Goal: Navigation & Orientation: Find specific page/section

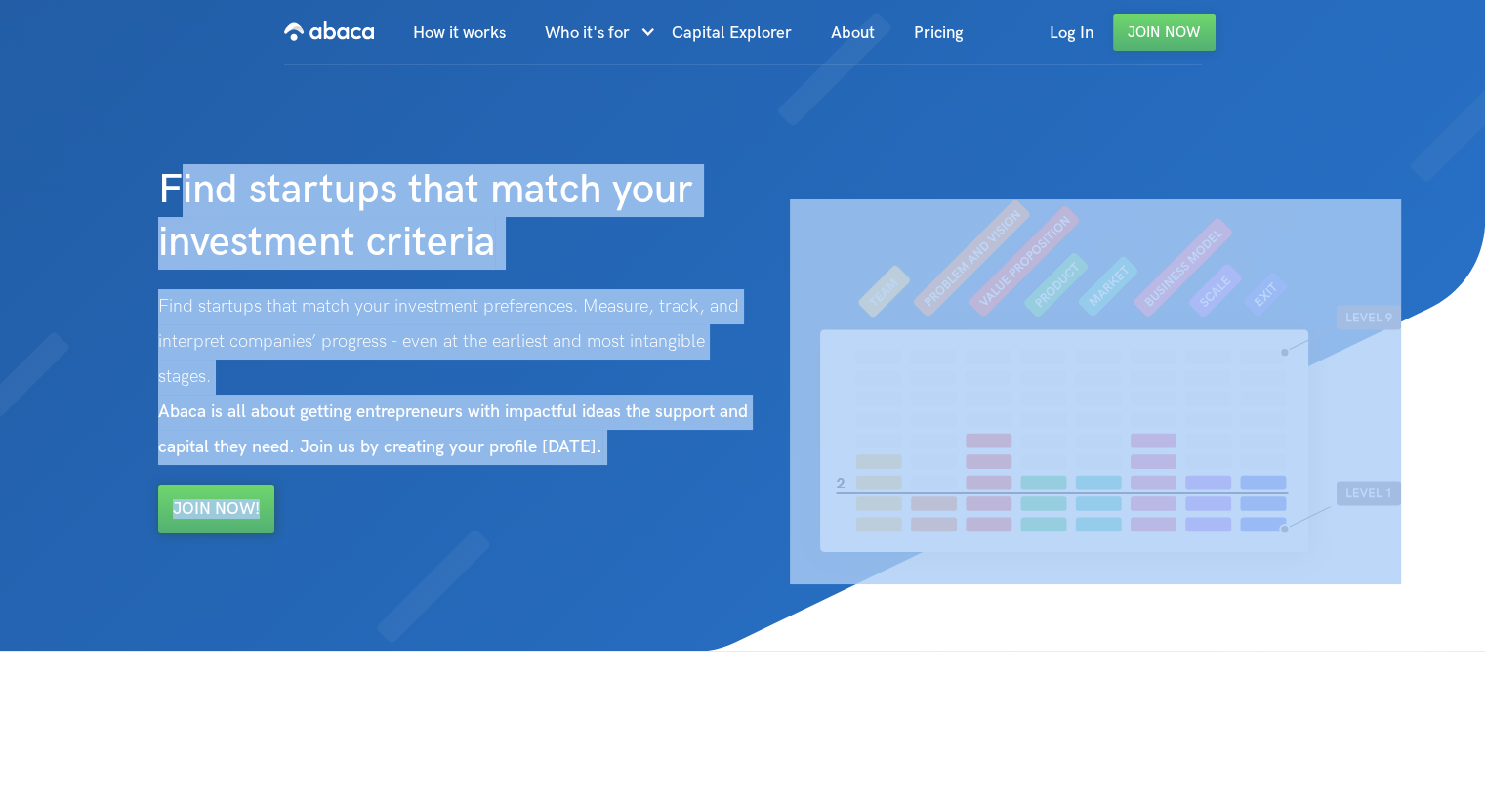
drag, startPoint x: 598, startPoint y: 448, endPoint x: 793, endPoint y: 503, distance: 202.8
click at [793, 503] on div "Find startups that match your investment criteria Find startups that match your…" at bounding box center [779, 319] width 1263 height 506
click at [793, 503] on img at bounding box center [1095, 391] width 611 height 385
click at [600, 478] on div "Find startups that match your investment criteria Find startups that match your…" at bounding box center [463, 299] width 631 height 467
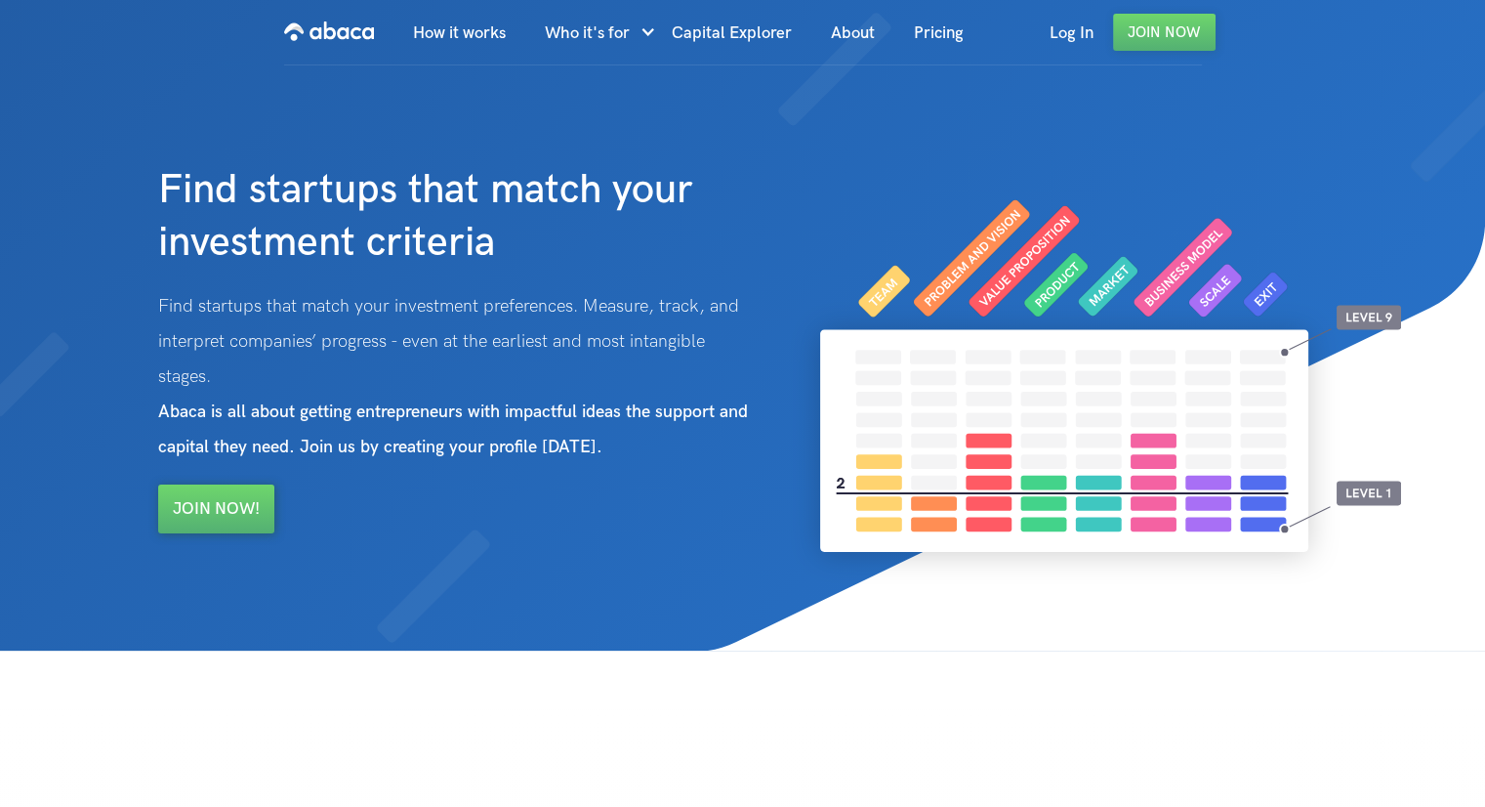
click at [714, 575] on img at bounding box center [988, 435] width 993 height 431
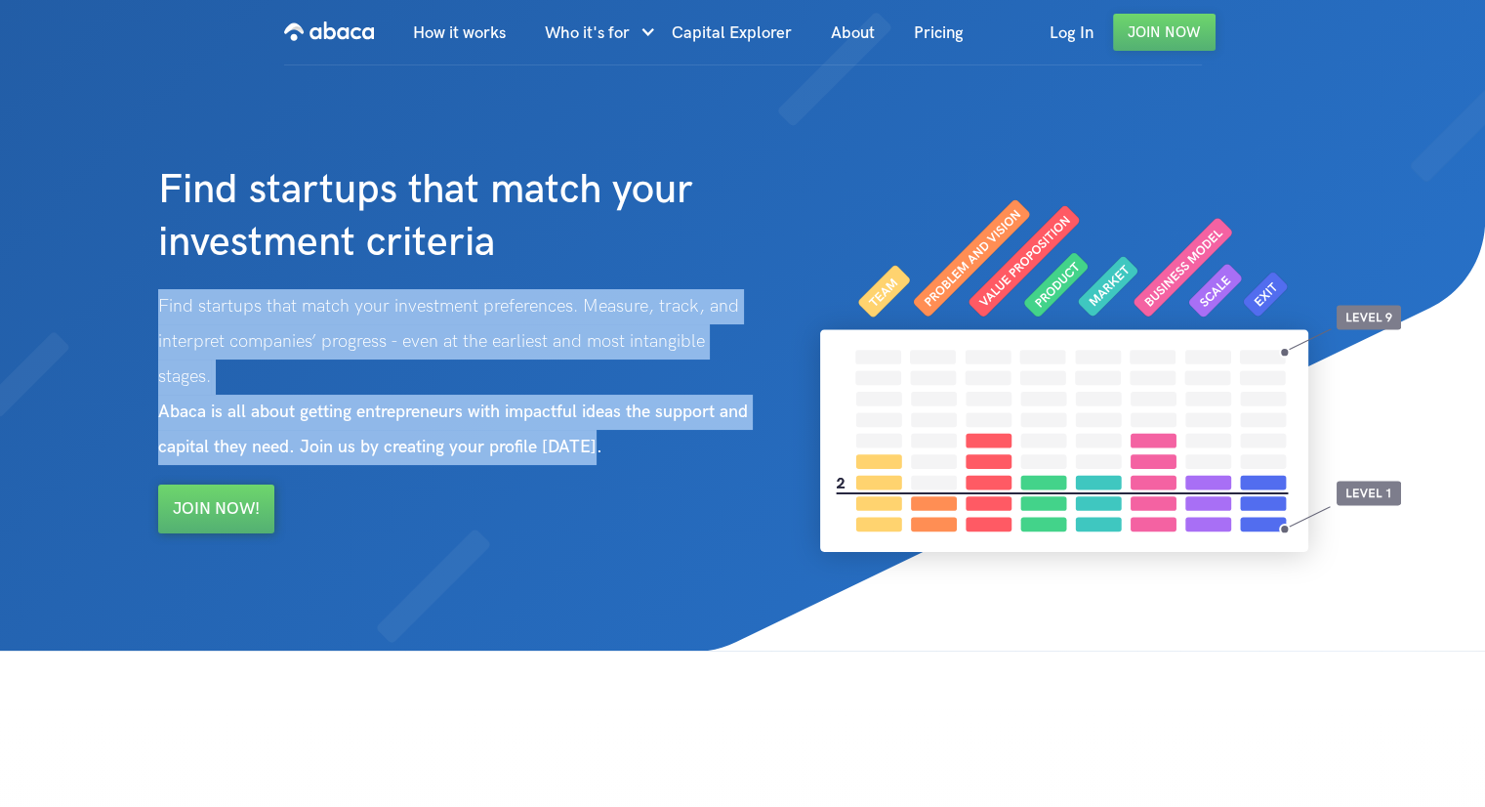
drag, startPoint x: 695, startPoint y: 449, endPoint x: 703, endPoint y: 458, distance: 11.8
click at [703, 458] on div "Find startups that match your investment criteria Find startups that match your…" at bounding box center [463, 299] width 631 height 467
click at [703, 458] on p "Find startups that match your investment preferences. Measure, track, and inter…" at bounding box center [458, 377] width 601 height 176
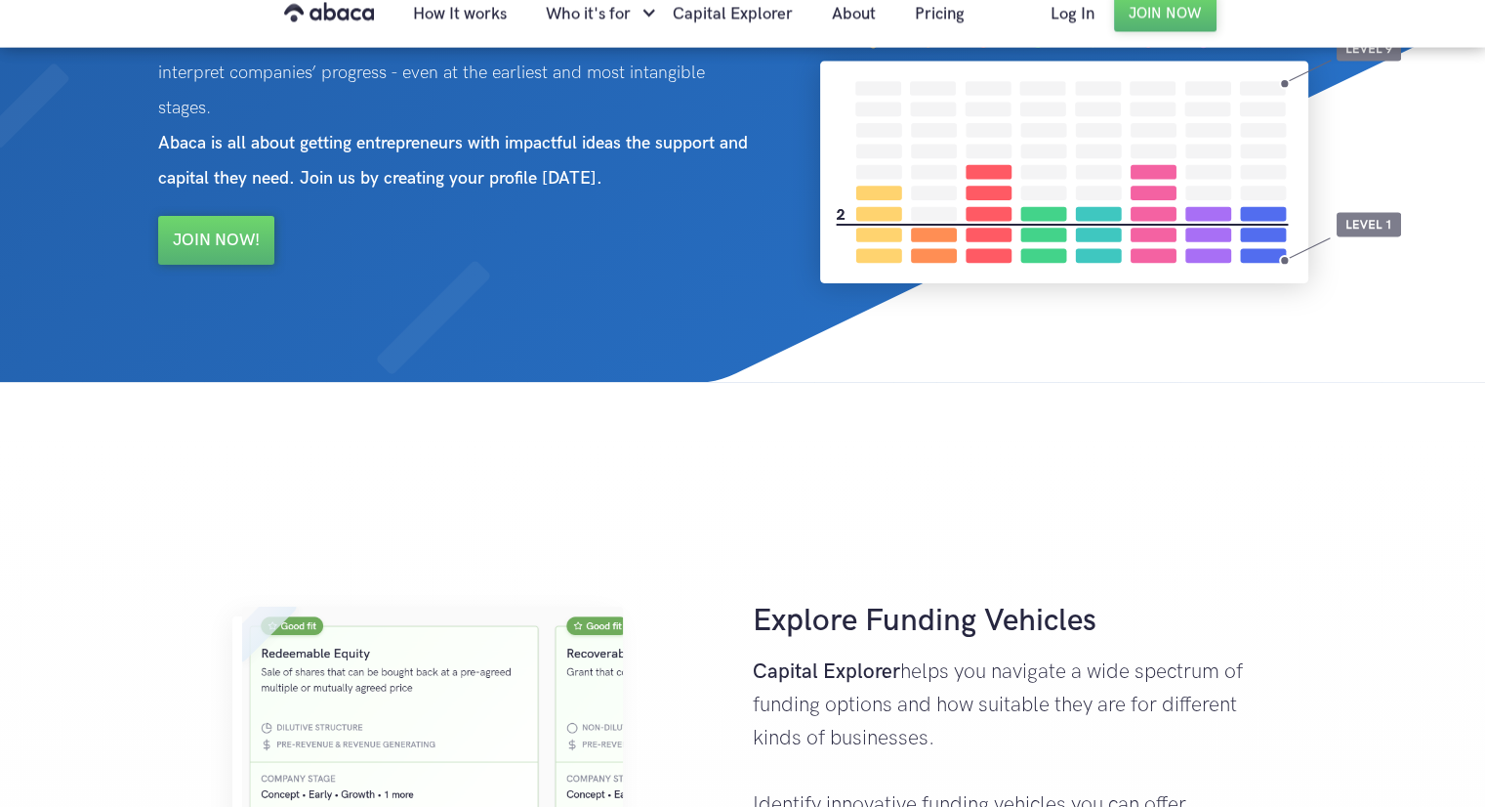
scroll to position [488, 0]
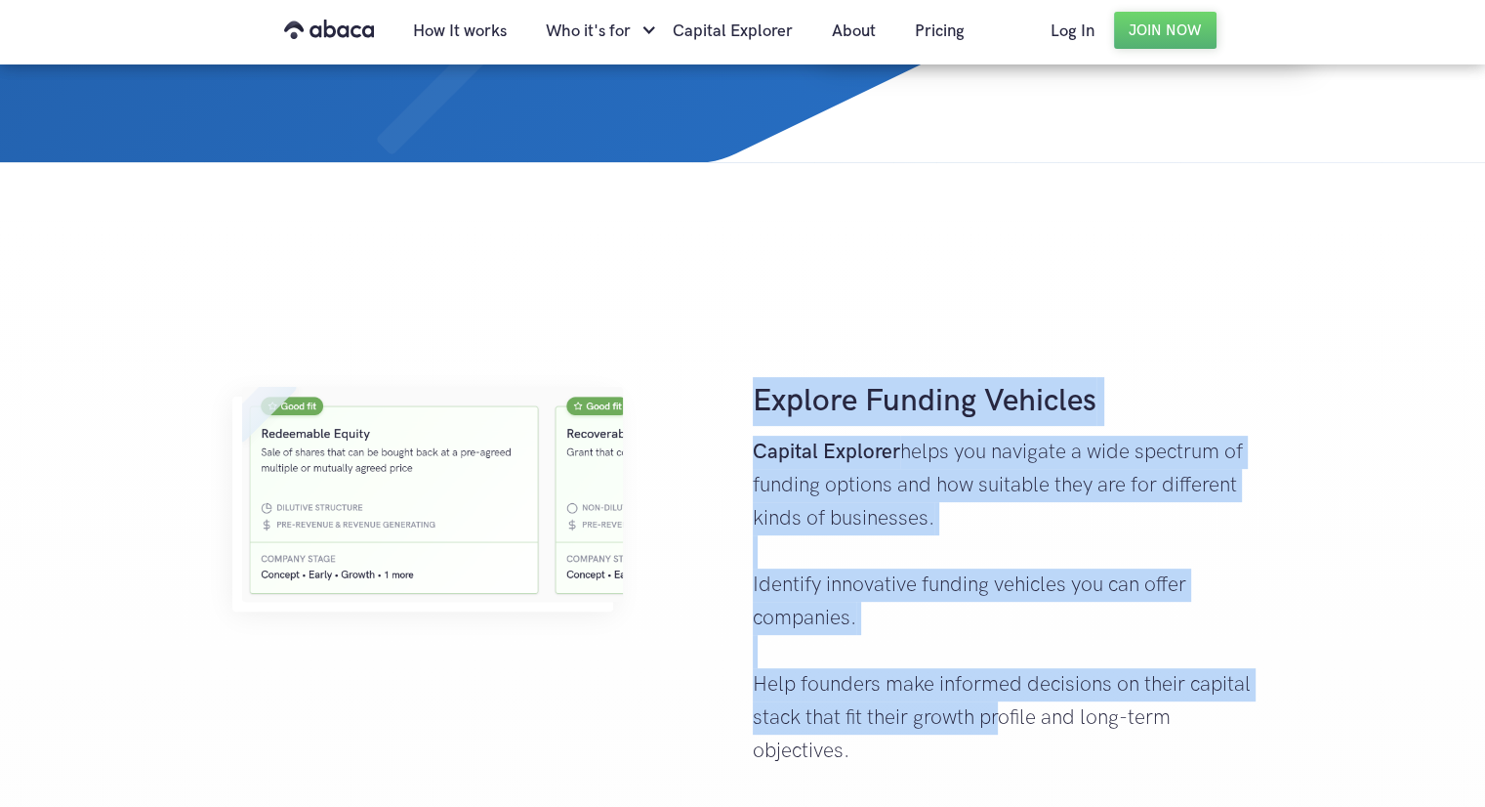
drag, startPoint x: 900, startPoint y: 548, endPoint x: 1069, endPoint y: 725, distance: 244.5
click at [1069, 725] on div "Explore Funding Vehicles Capital Explorer helps you navigate a wide spectrum of…" at bounding box center [1002, 567] width 519 height 420
click at [1069, 725] on p "Capital Explorer helps you navigate a wide spectrum of funding options and how …" at bounding box center [1003, 601] width 500 height 332
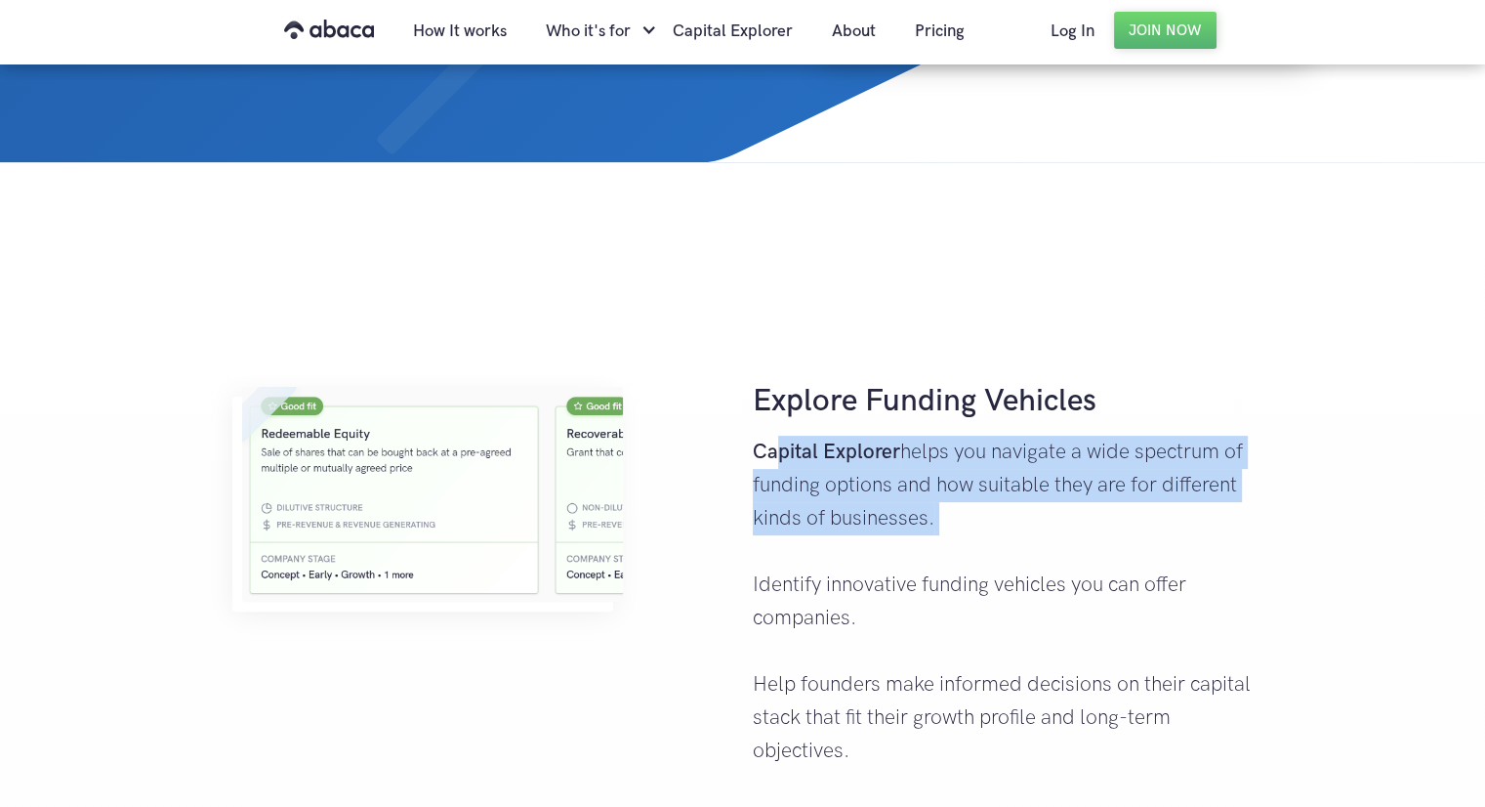
click at [983, 556] on p "Capital Explorer helps you navigate a wide spectrum of funding options and how …" at bounding box center [1003, 601] width 500 height 332
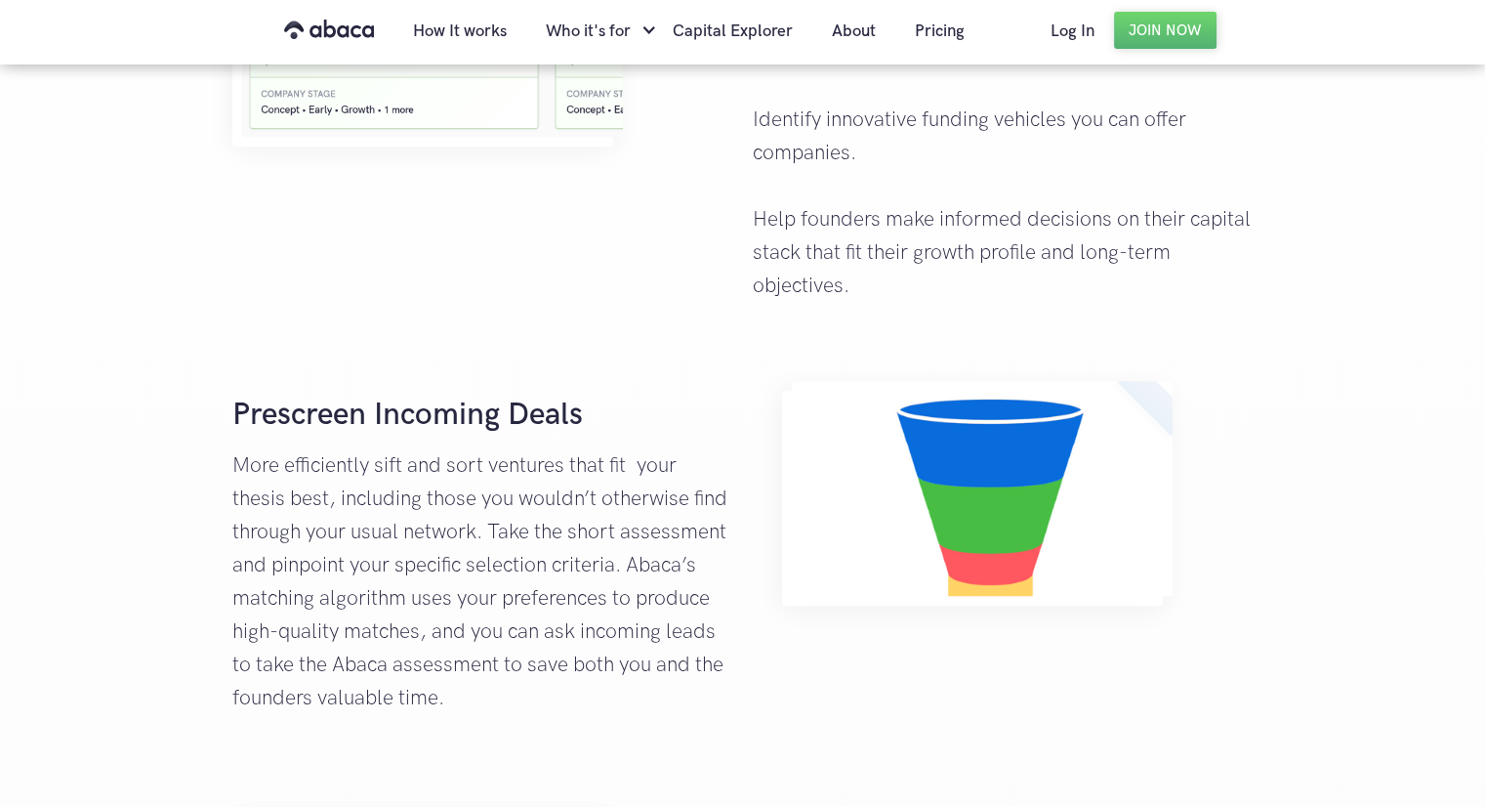
scroll to position [1074, 0]
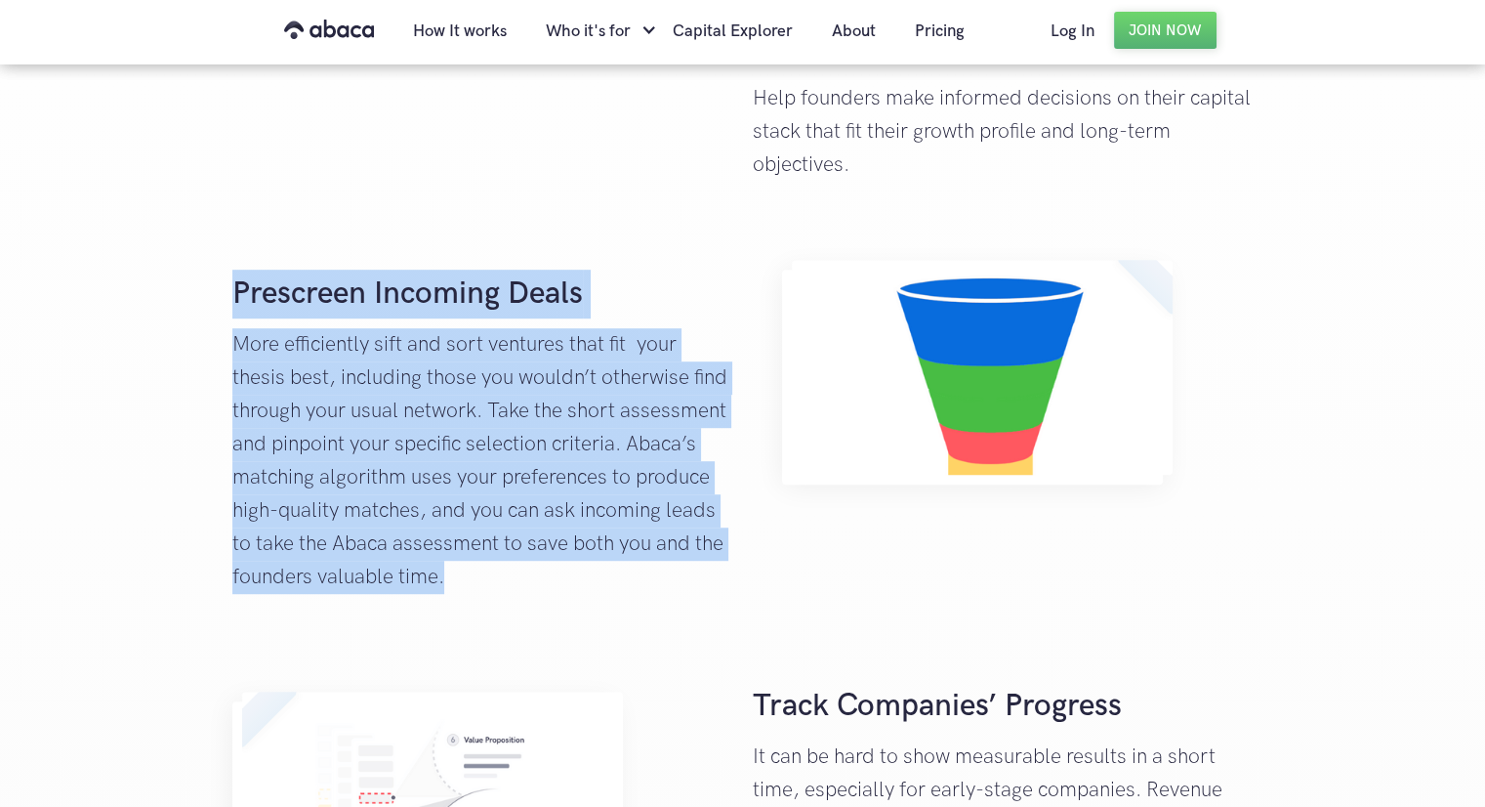
drag, startPoint x: 228, startPoint y: 294, endPoint x: 512, endPoint y: 585, distance: 406.7
click at [512, 585] on div "Prescreen Incoming Deals More efficiently sift and sort ventures that fit your …" at bounding box center [482, 426] width 519 height 353
click at [512, 585] on p "More efficiently sift and sort ventures that fit your thesis best, including th…" at bounding box center [482, 461] width 500 height 266
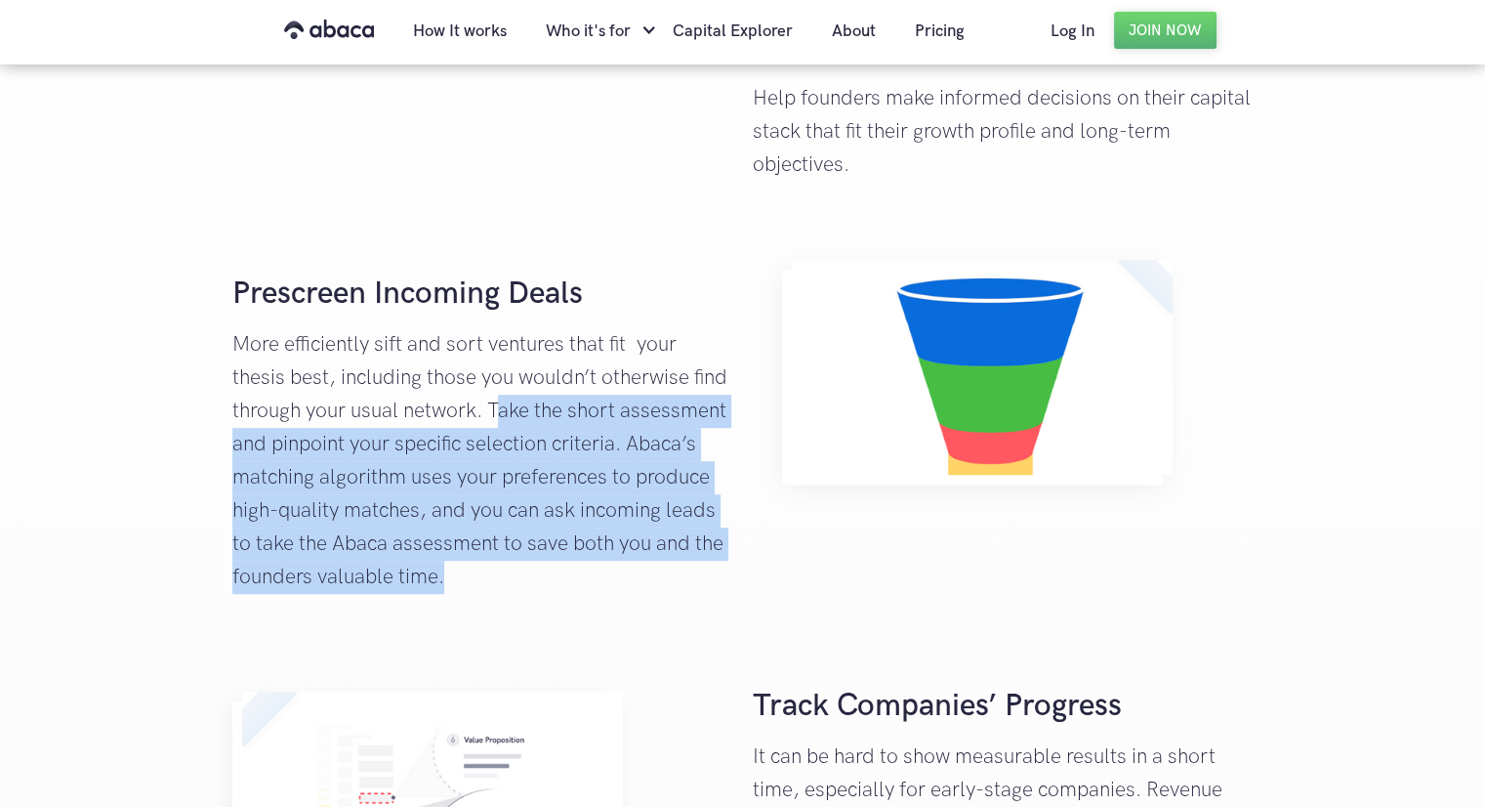
drag, startPoint x: 500, startPoint y: 417, endPoint x: 547, endPoint y: 595, distance: 183.8
click at [547, 595] on div "Prescreen Incoming Deals More efficiently sift and sort ventures that fit your …" at bounding box center [482, 426] width 519 height 353
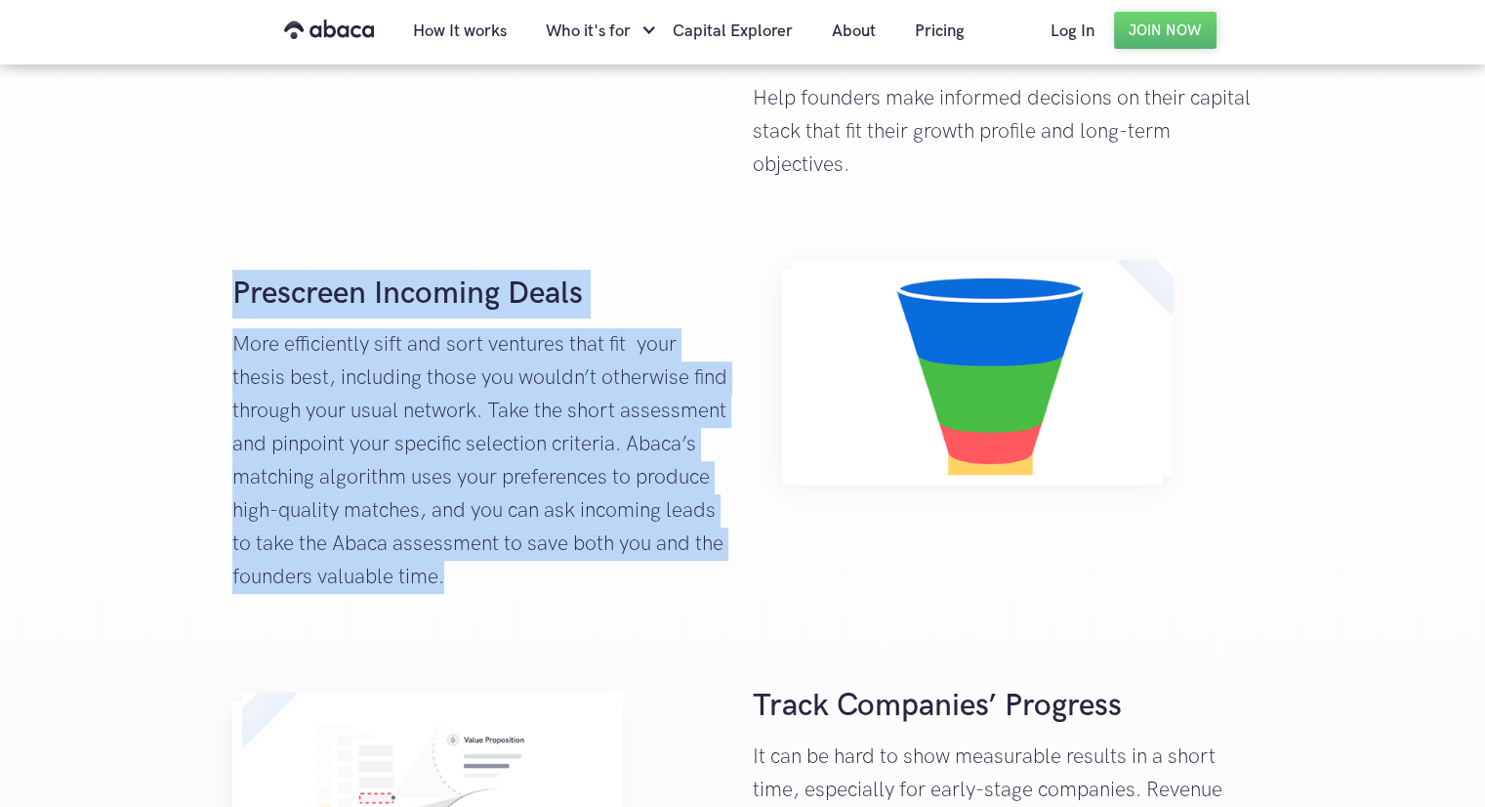
drag, startPoint x: 389, startPoint y: 485, endPoint x: 181, endPoint y: 292, distance: 284.0
click at [181, 292] on div "Explore Funding Vehicles Capital Explorer helps you navigate a wide spectrum of…" at bounding box center [742, 722] width 1485 height 2175
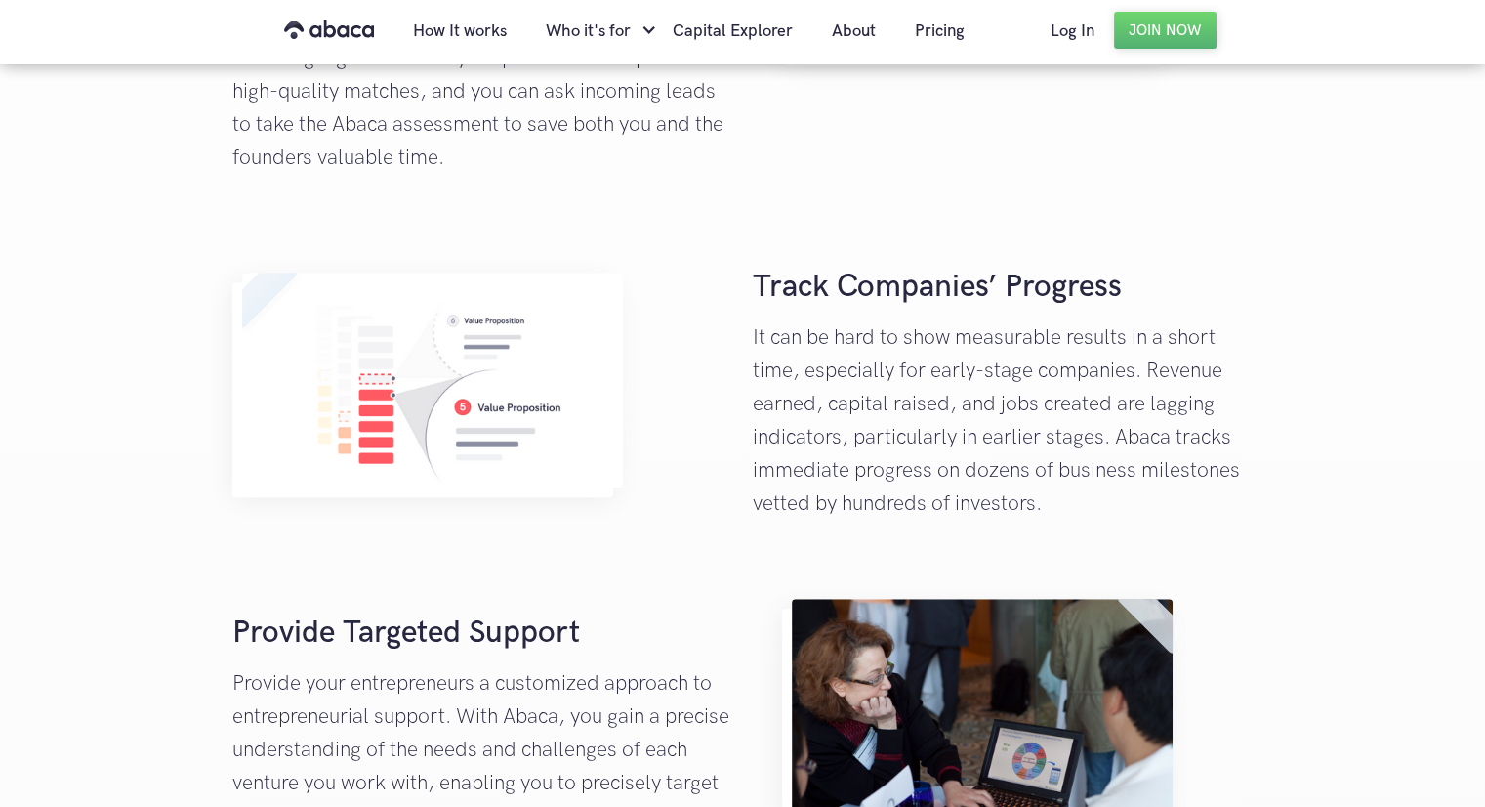
scroll to position [1660, 0]
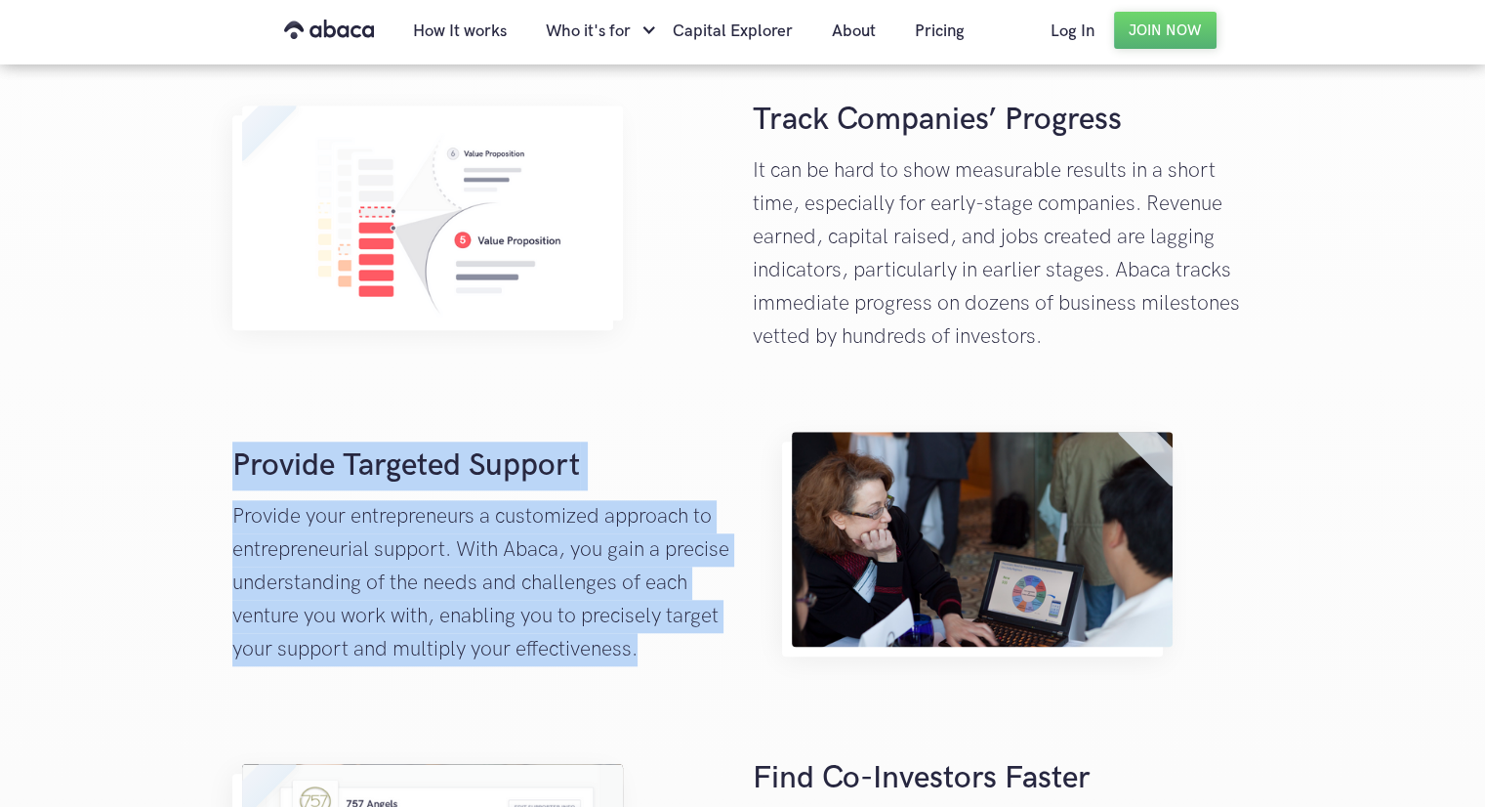
drag, startPoint x: 525, startPoint y: 558, endPoint x: 743, endPoint y: 673, distance: 246.3
click at [743, 673] on div "Provide Targeted Support Provide your entrepreneurs a customized approach to en…" at bounding box center [743, 549] width 1040 height 254
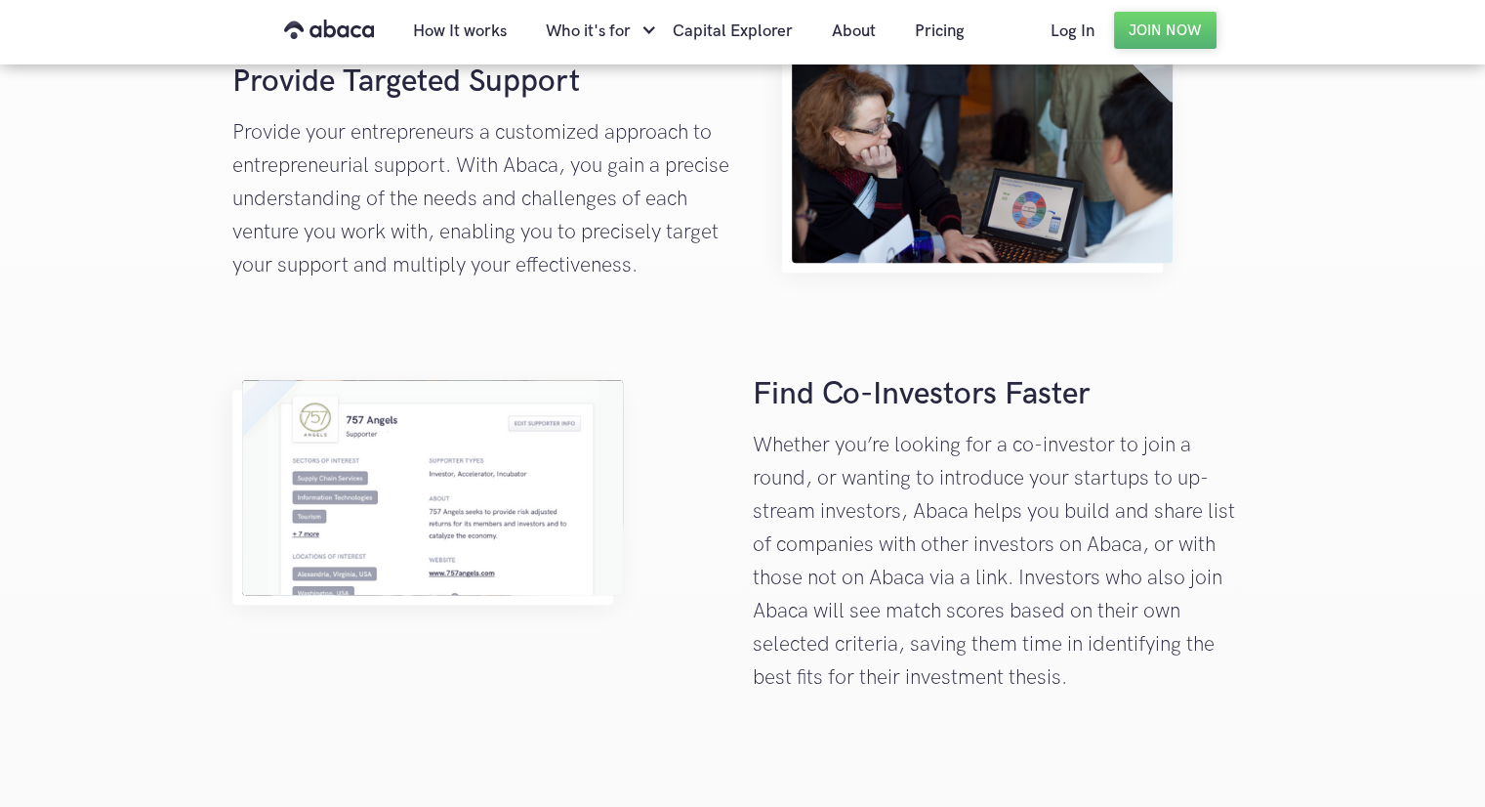
scroll to position [2050, 0]
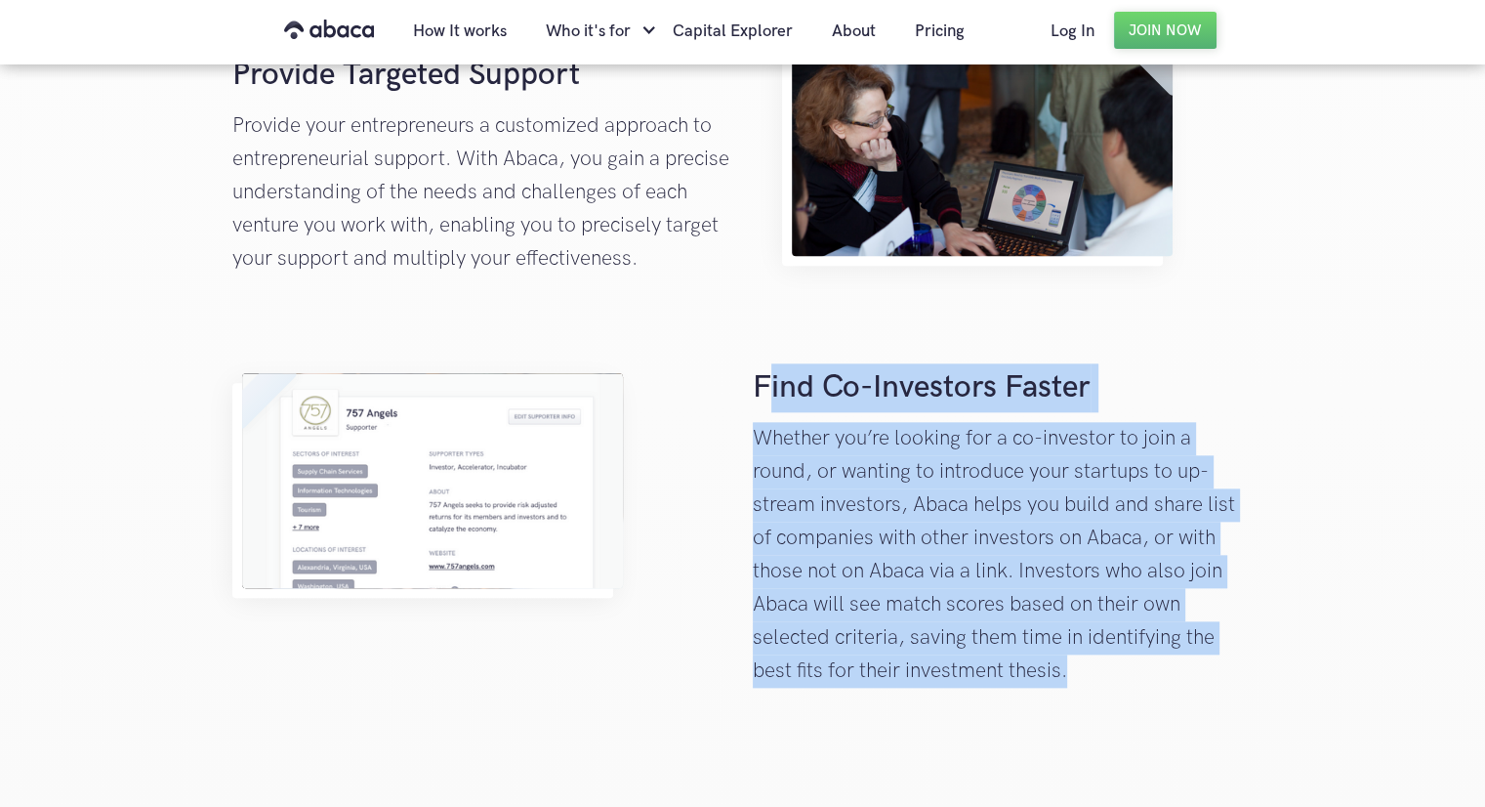
drag, startPoint x: 770, startPoint y: 368, endPoint x: 1113, endPoint y: 735, distance: 502.2
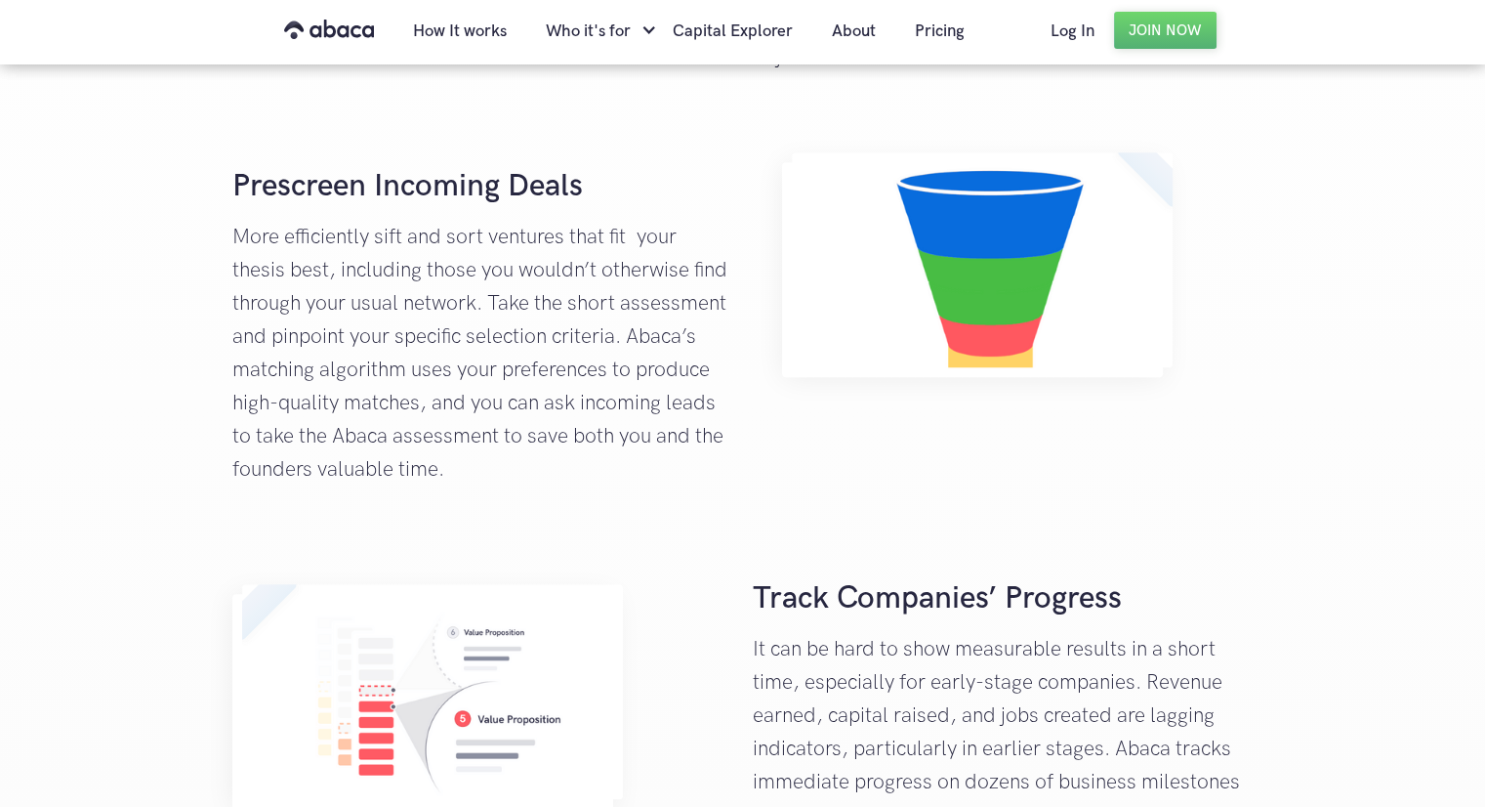
scroll to position [880, 0]
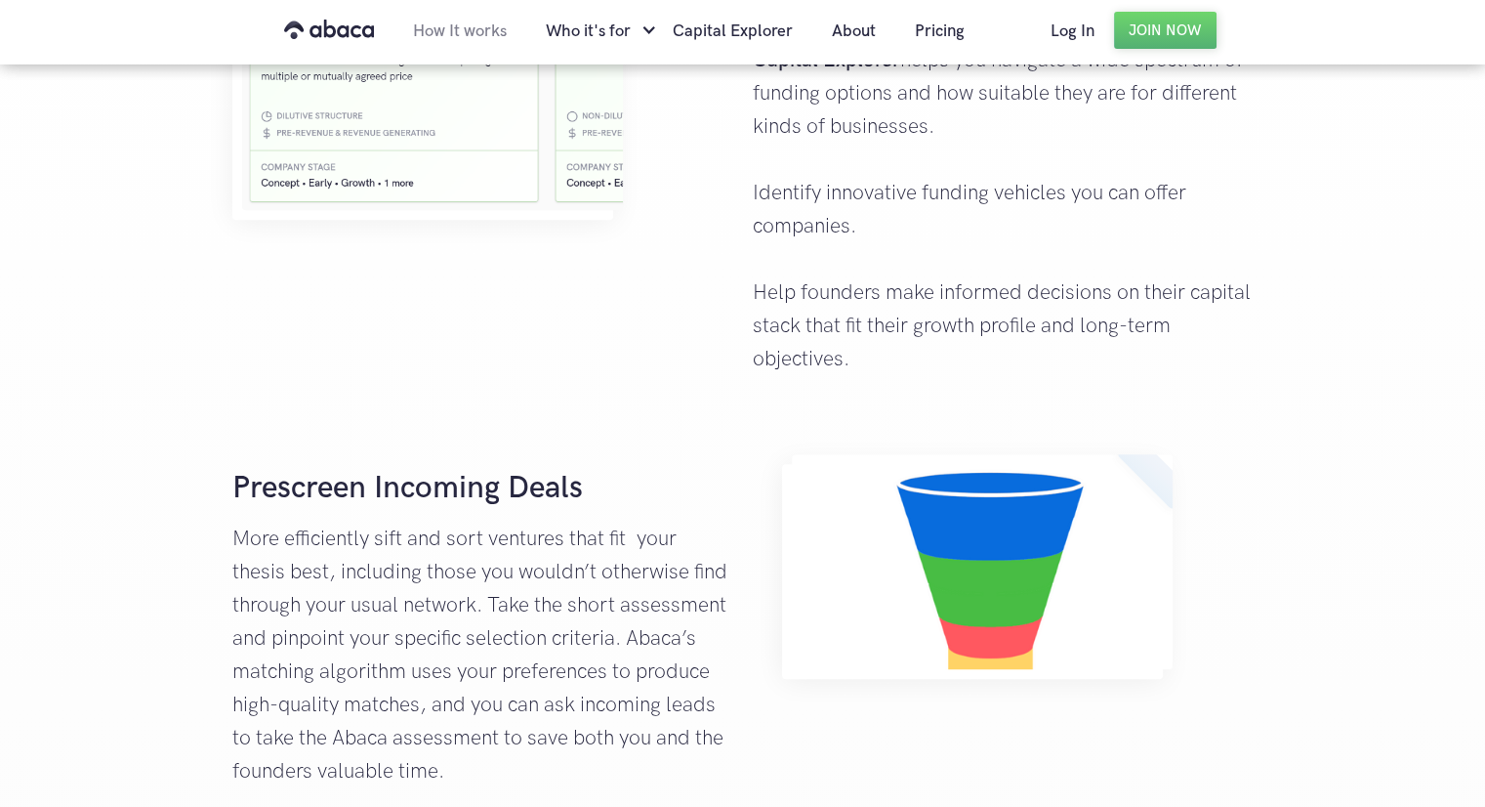
click at [486, 44] on link "How It works" at bounding box center [459, 31] width 133 height 66
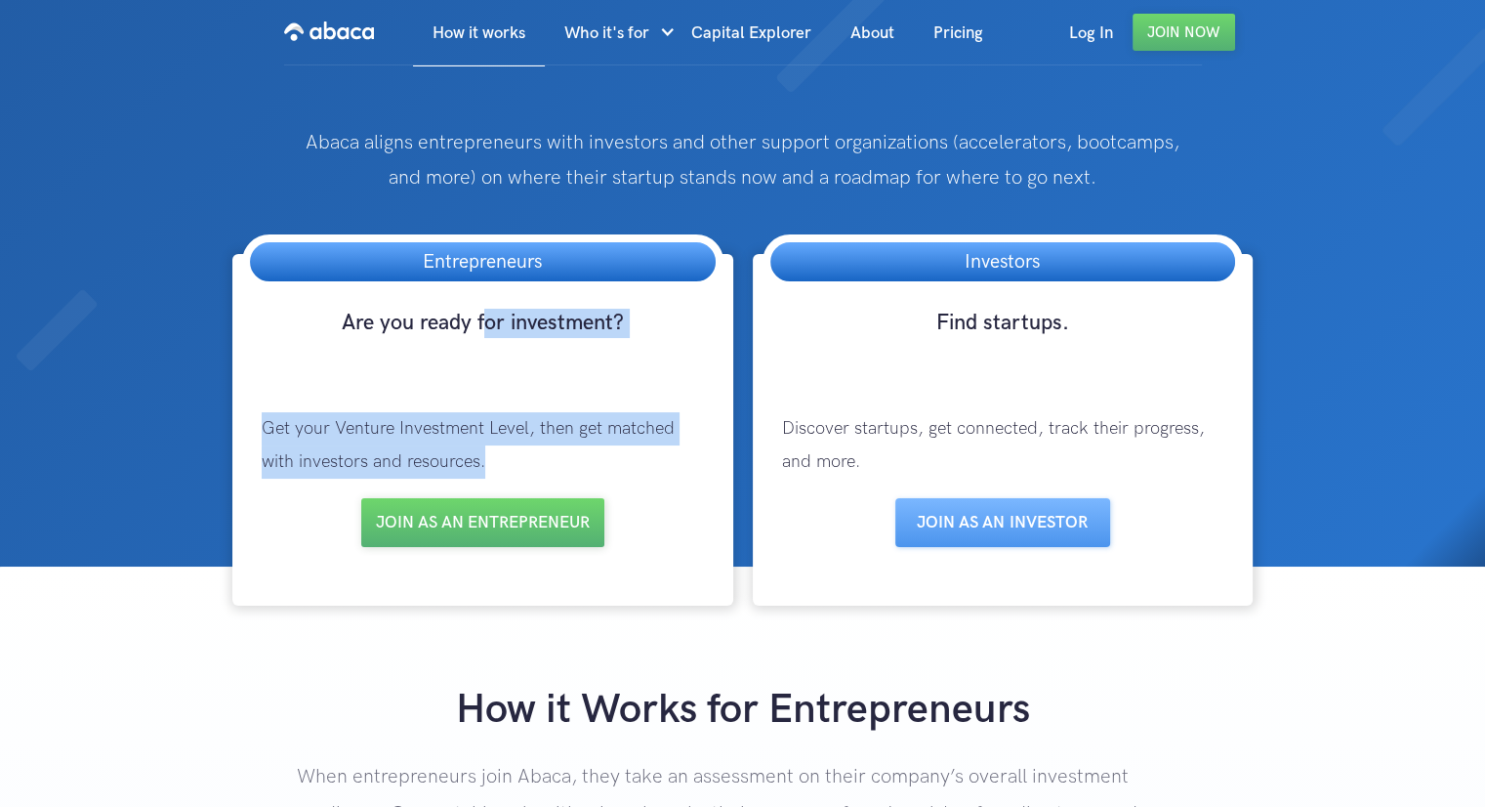
drag, startPoint x: 641, startPoint y: 445, endPoint x: 647, endPoint y: 483, distance: 38.7
click at [647, 483] on div "Entrepreneurs Are you ready for investment? Get your Venture Investment Level, …" at bounding box center [482, 430] width 500 height 352
click at [647, 482] on p "Get your Venture Investment Level, then get matched with investors and resource…" at bounding box center [482, 445] width 480 height 105
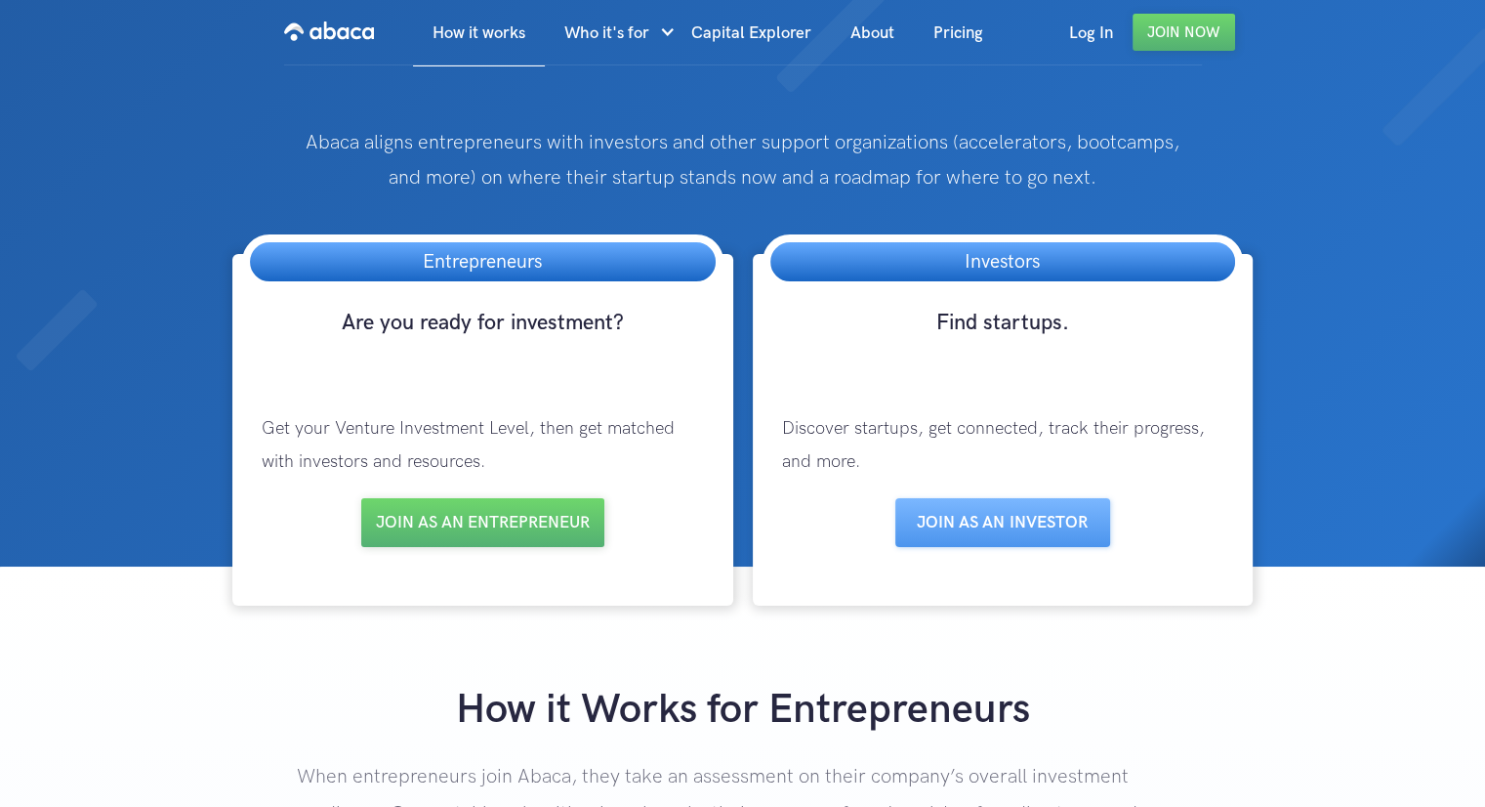
drag, startPoint x: 758, startPoint y: 393, endPoint x: 735, endPoint y: 384, distance: 24.5
click at [735, 384] on div "Entrepreneurs Are you ready for investment? Get your Venture Investment Level, …" at bounding box center [743, 430] width 1040 height 352
click at [735, 384] on div "Entrepreneurs Are you ready for investment? Get your Venture Investment Level, …" at bounding box center [482, 430] width 519 height 352
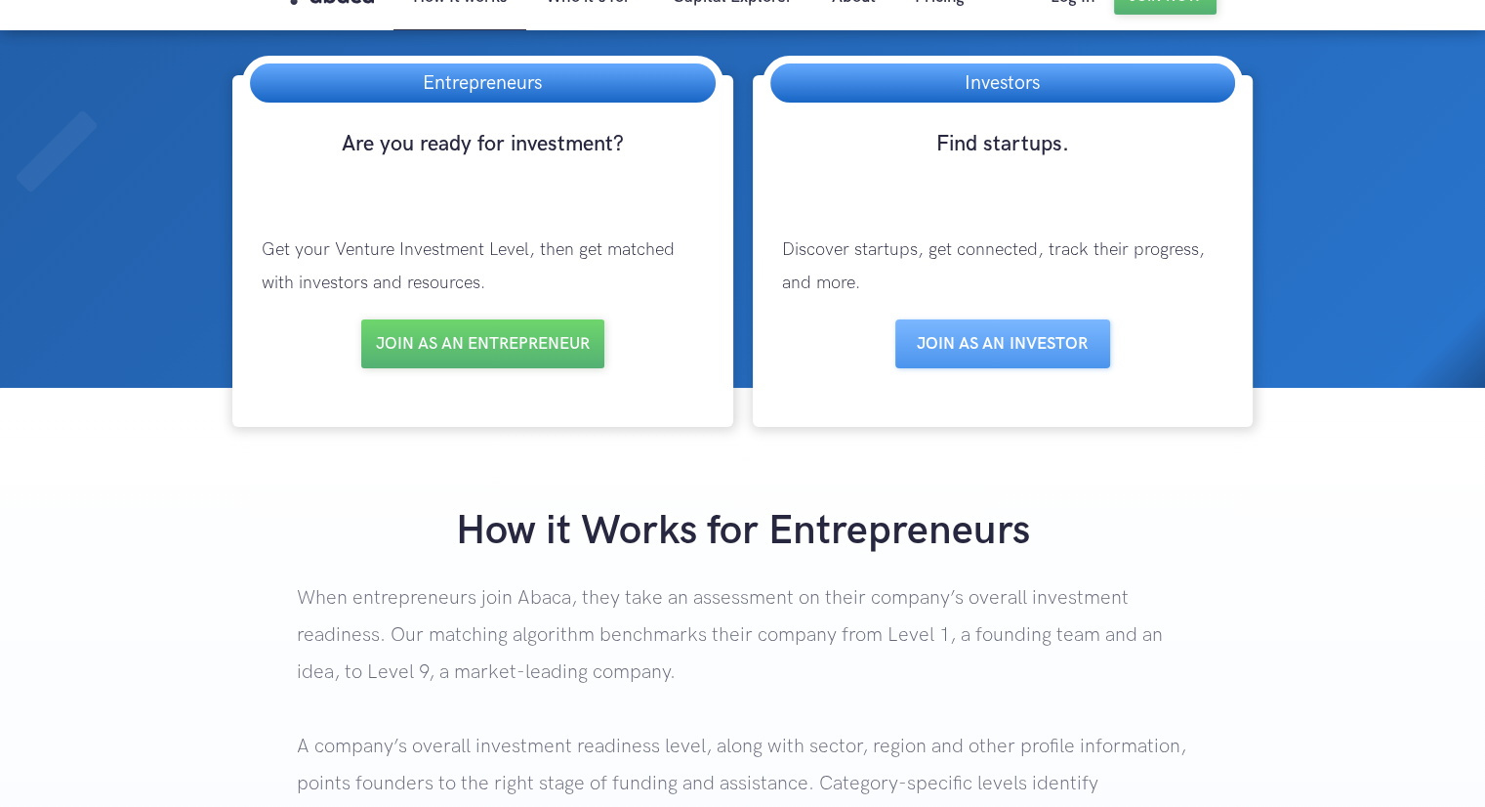
scroll to position [293, 0]
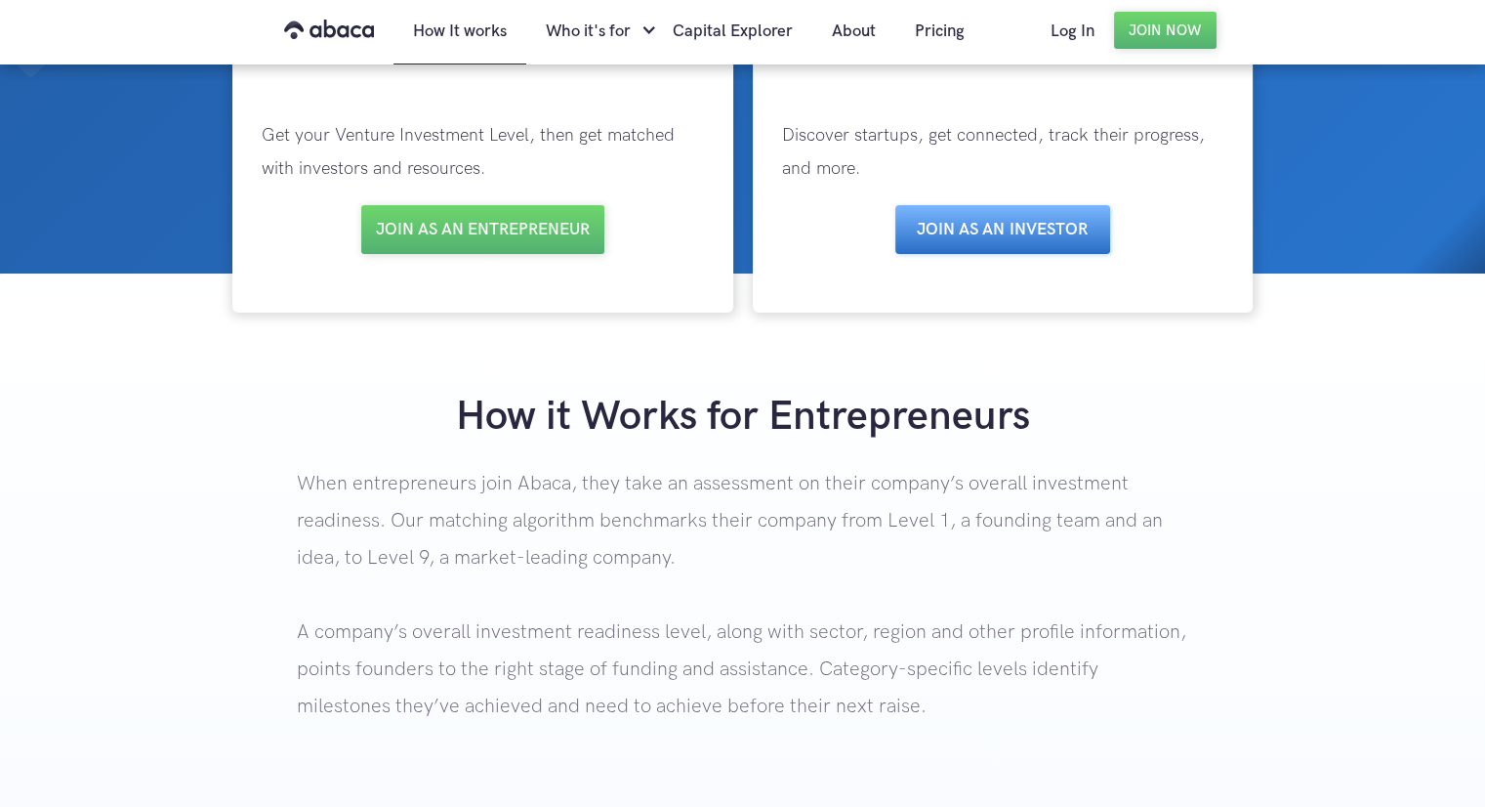
click at [954, 220] on link "Join as aN INVESTOR" at bounding box center [1002, 229] width 215 height 49
